Goal: Task Accomplishment & Management: Complete application form

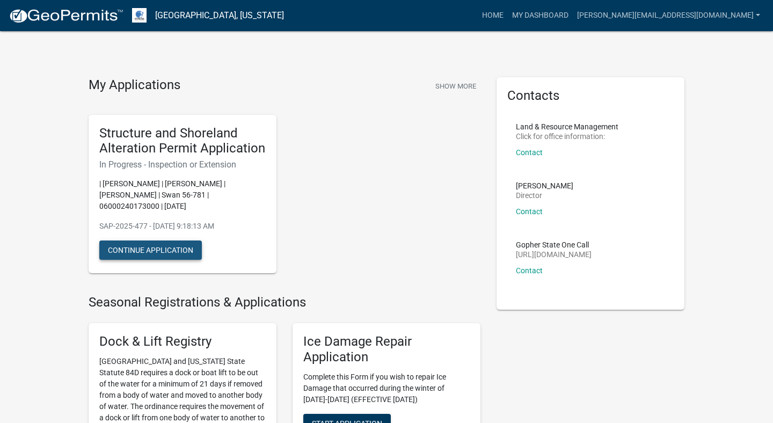
click at [166, 251] on button "Continue Application" at bounding box center [150, 250] width 103 height 19
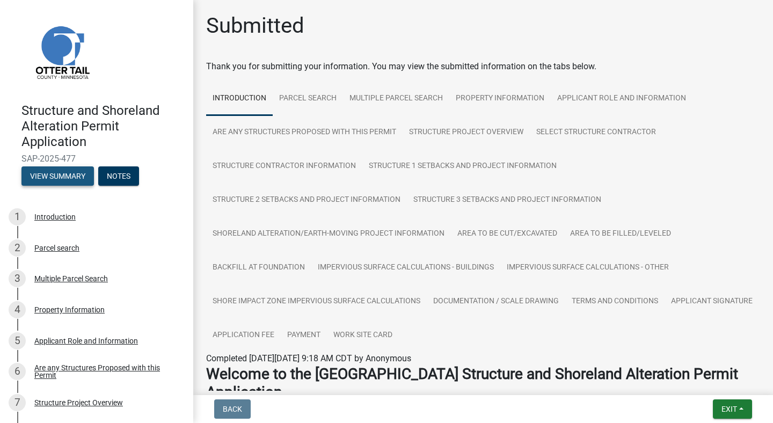
click at [63, 182] on button "View Summary" at bounding box center [57, 175] width 72 height 19
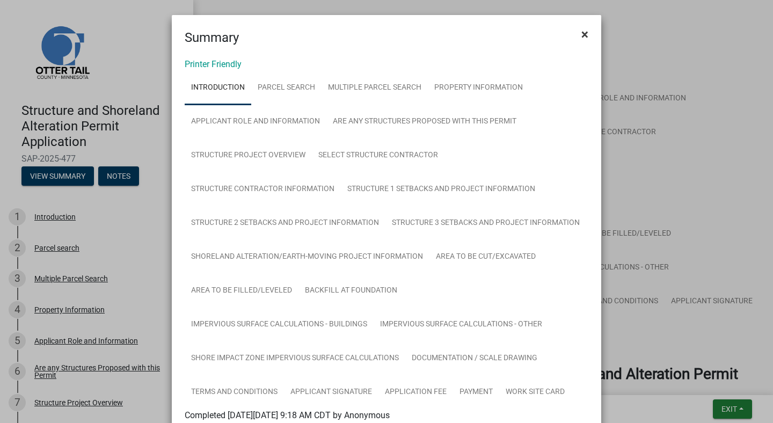
click at [583, 29] on span "×" at bounding box center [585, 34] width 7 height 15
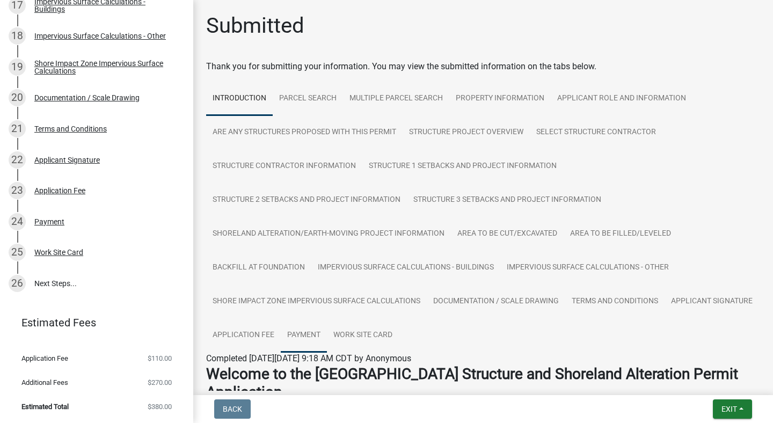
click at [327, 331] on link "Payment" at bounding box center [304, 335] width 46 height 34
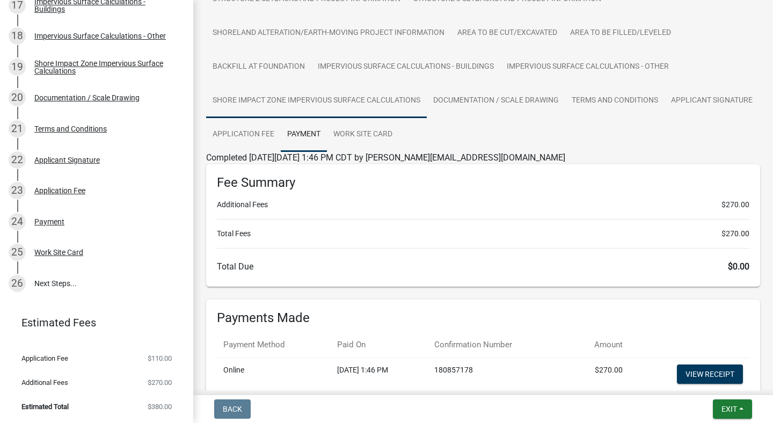
scroll to position [200, 0]
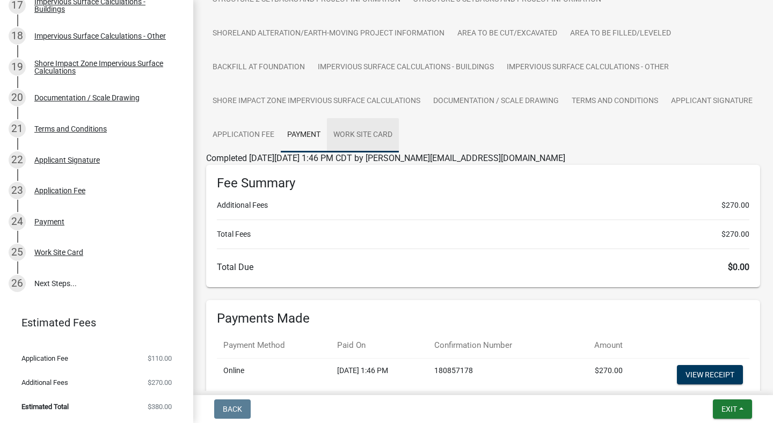
click at [399, 140] on link "Work Site Card" at bounding box center [363, 135] width 72 height 34
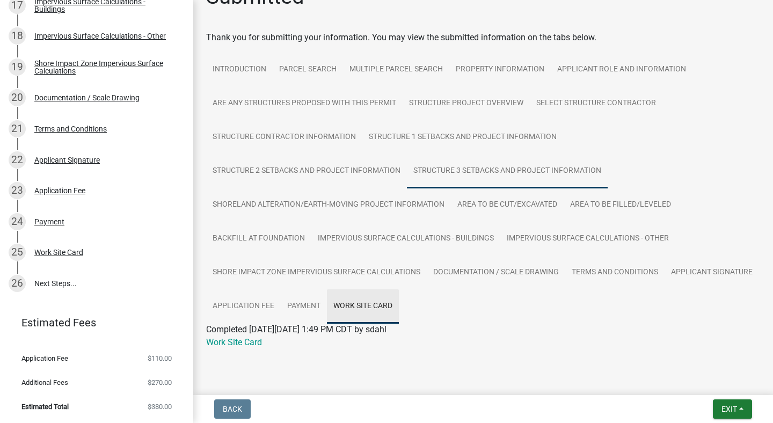
scroll to position [42, 0]
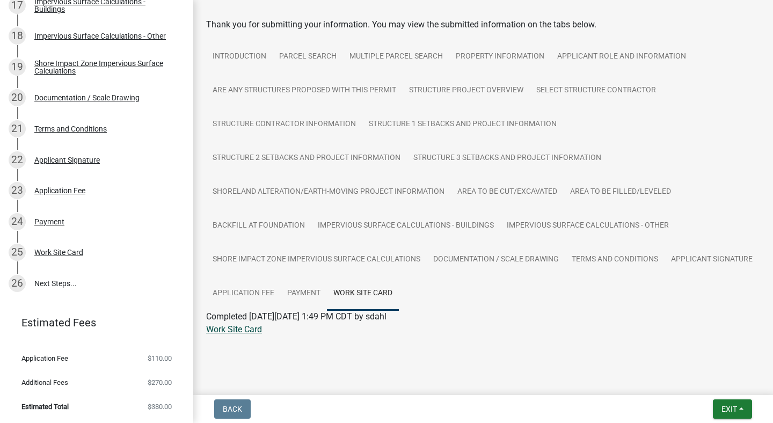
click at [250, 331] on link "Work Site Card" at bounding box center [234, 329] width 56 height 10
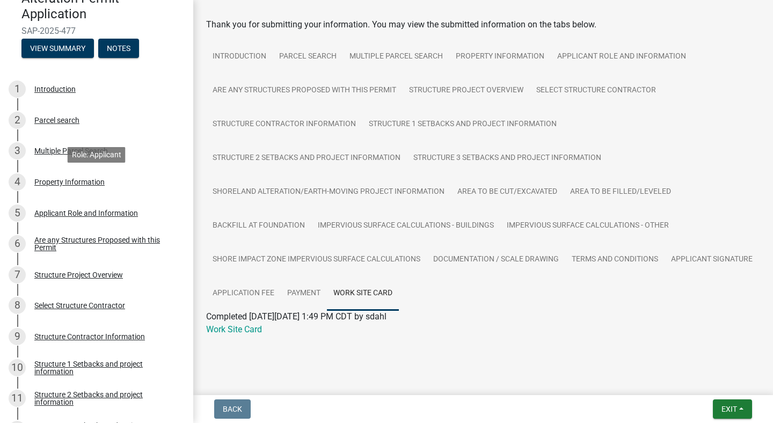
scroll to position [0, 0]
